Goal: Task Accomplishment & Management: Manage account settings

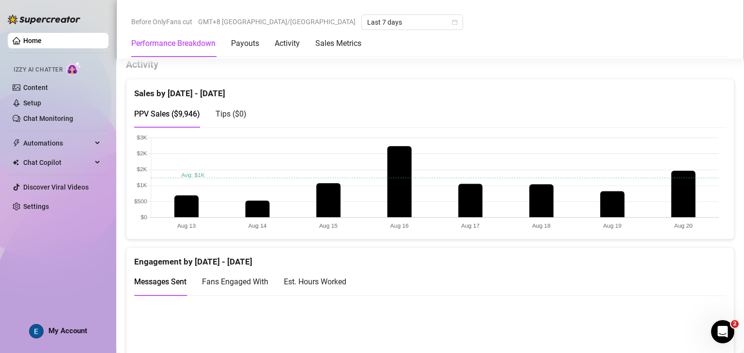
scroll to position [461, 0]
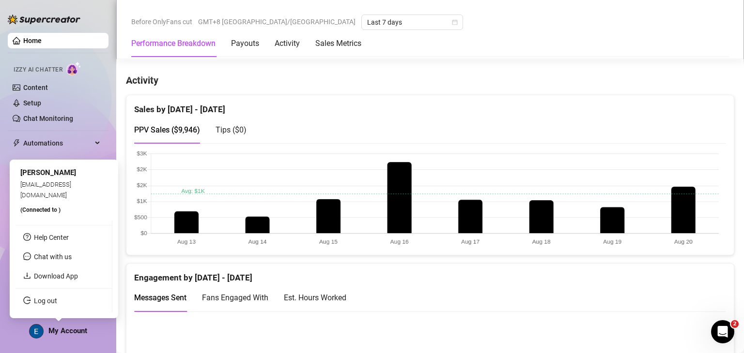
click at [83, 336] on div "My Account" at bounding box center [58, 331] width 58 height 15
click at [57, 302] on link "Log out" at bounding box center [45, 301] width 23 height 8
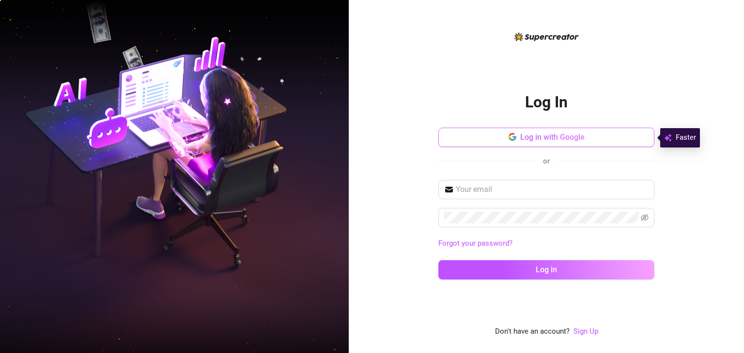
click at [595, 142] on button "Log in with Google" at bounding box center [546, 137] width 216 height 19
